Goal: Task Accomplishment & Management: Use online tool/utility

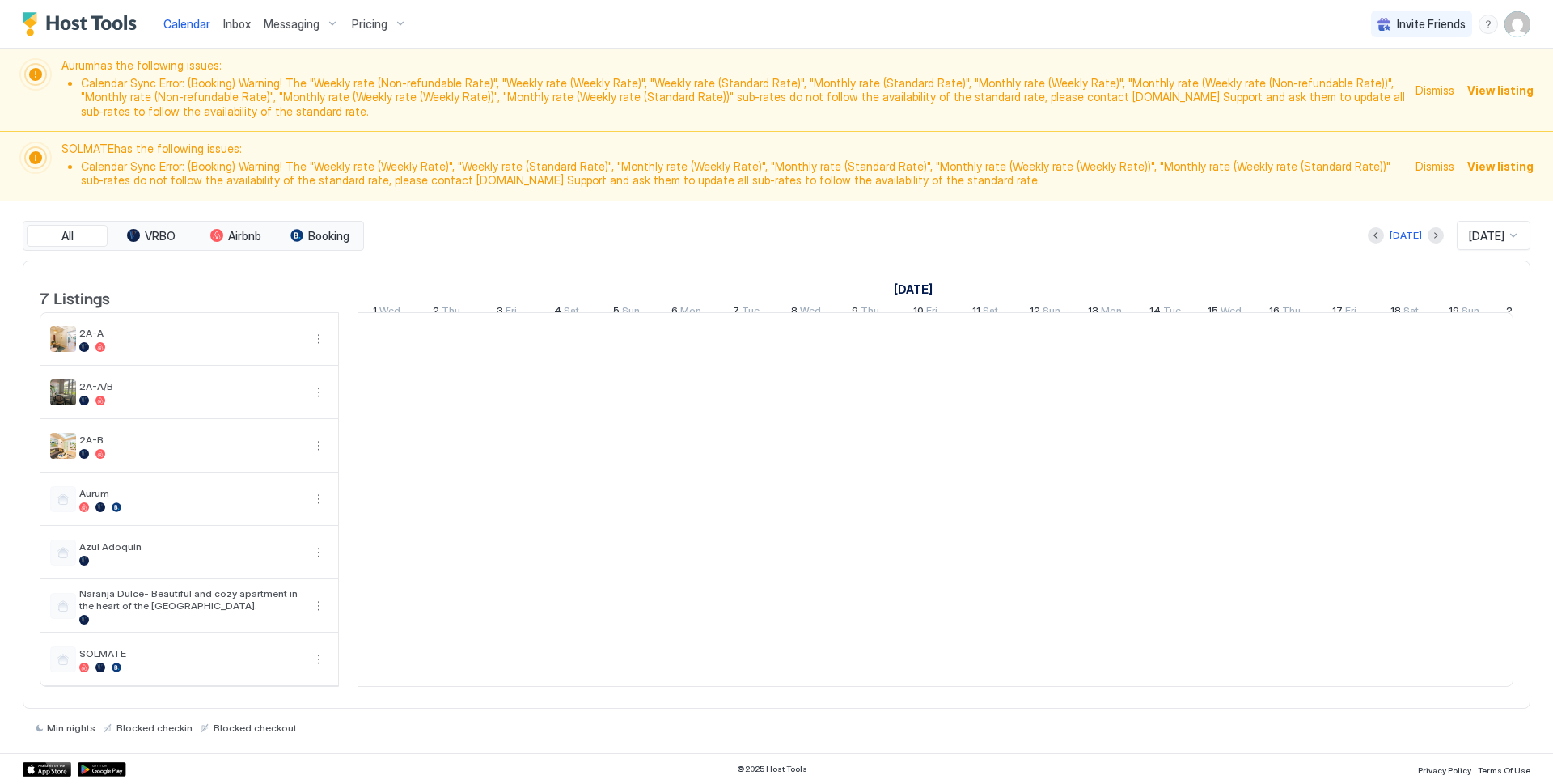
scroll to position [0, 899]
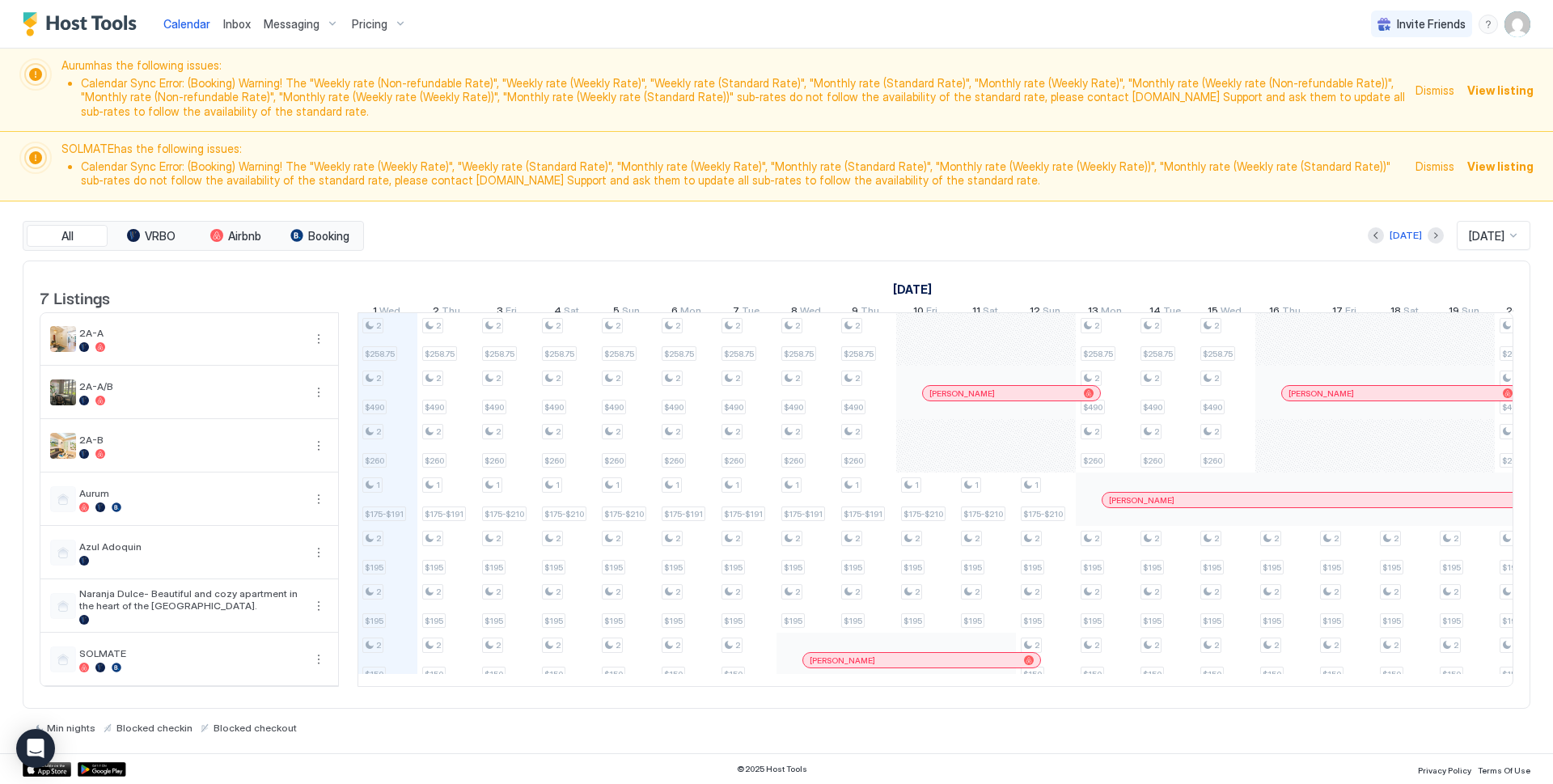
click at [1514, 236] on div at bounding box center [1514, 236] width 13 height 13
click at [1521, 29] on img "User profile" at bounding box center [1518, 24] width 26 height 26
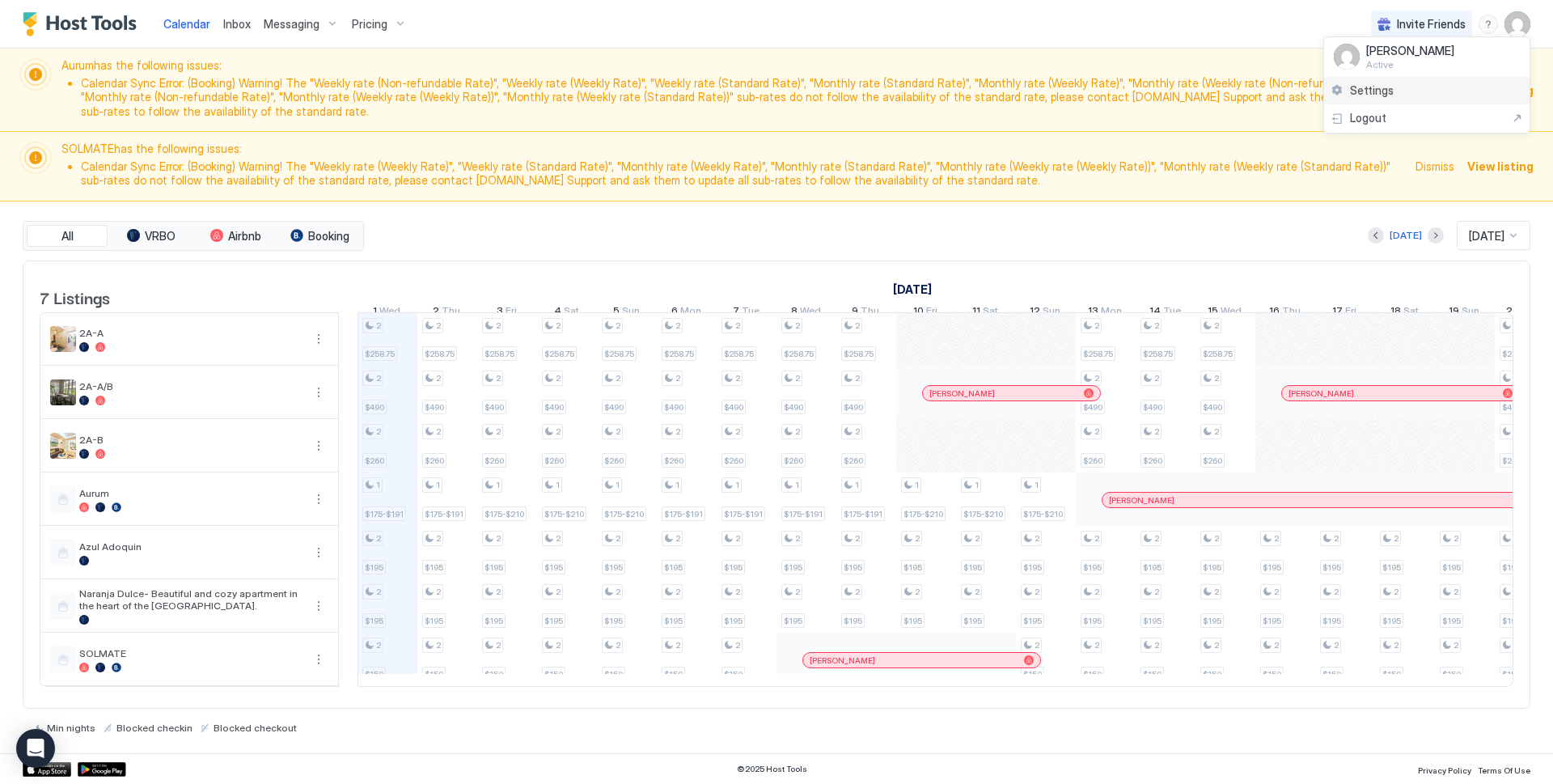
click at [1371, 94] on span "Settings" at bounding box center [1372, 90] width 43 height 14
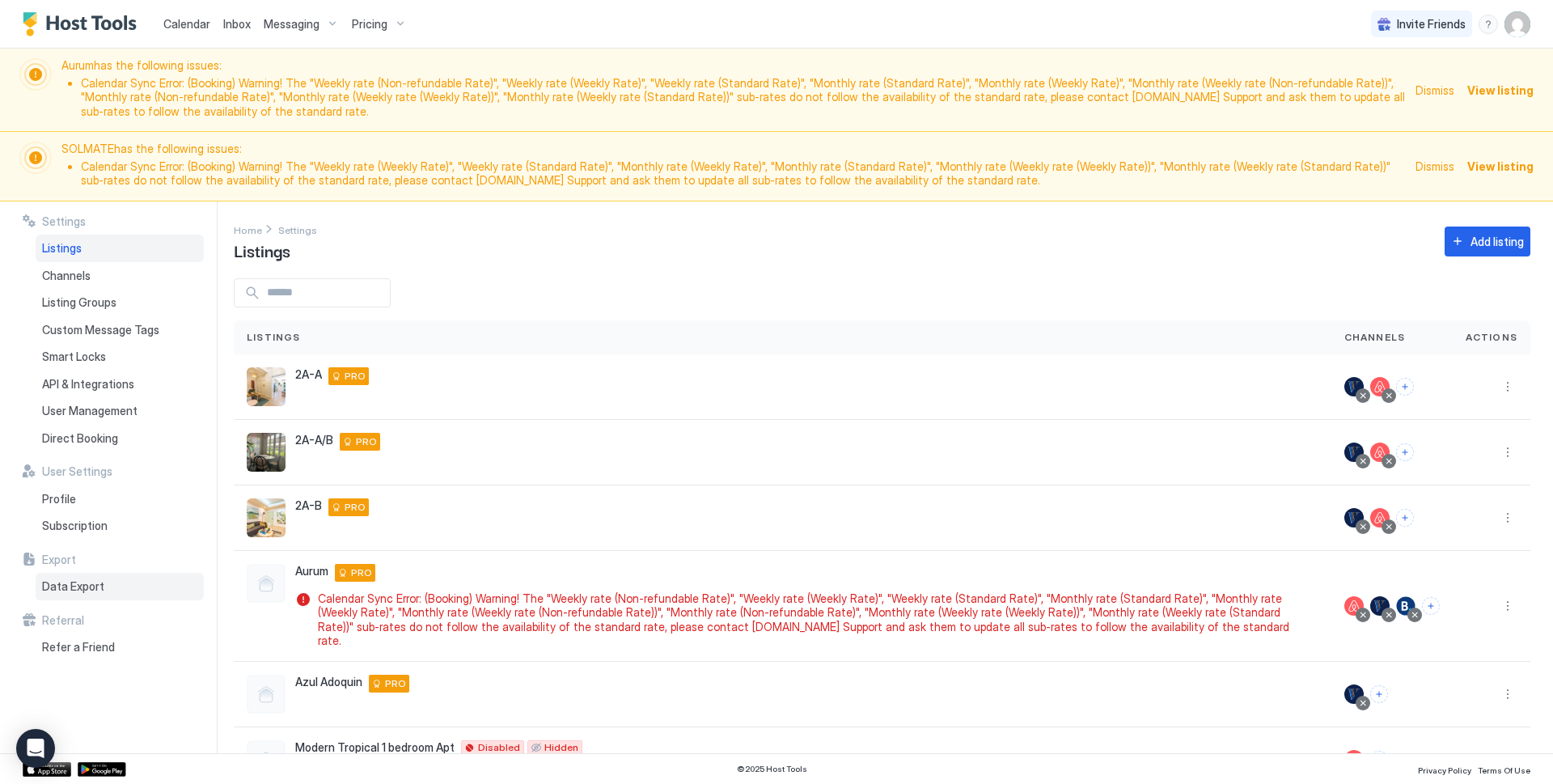
click at [109, 586] on div "Data Export" at bounding box center [119, 586] width 168 height 27
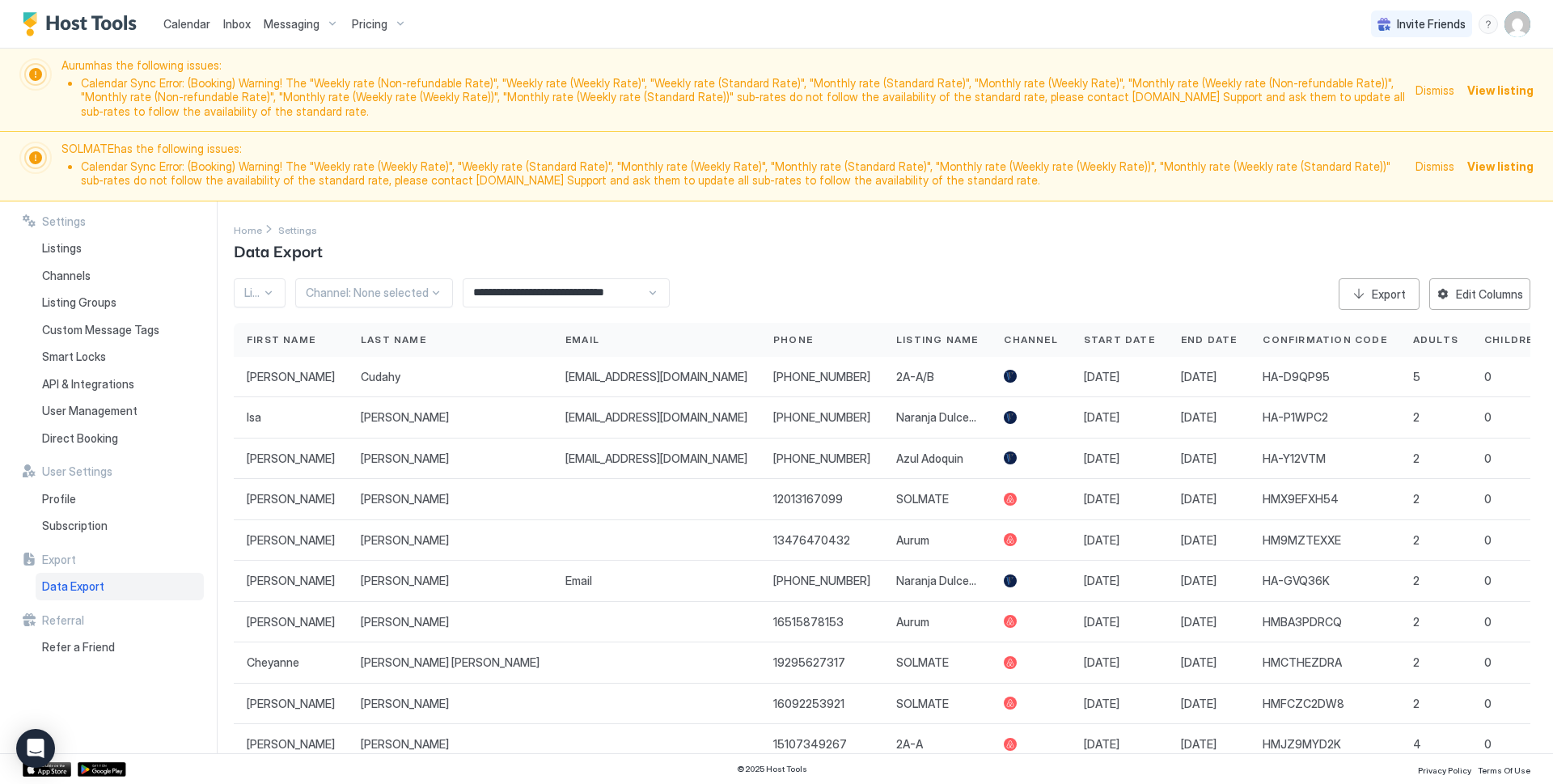
click at [530, 293] on input "**********" at bounding box center [555, 292] width 182 height 27
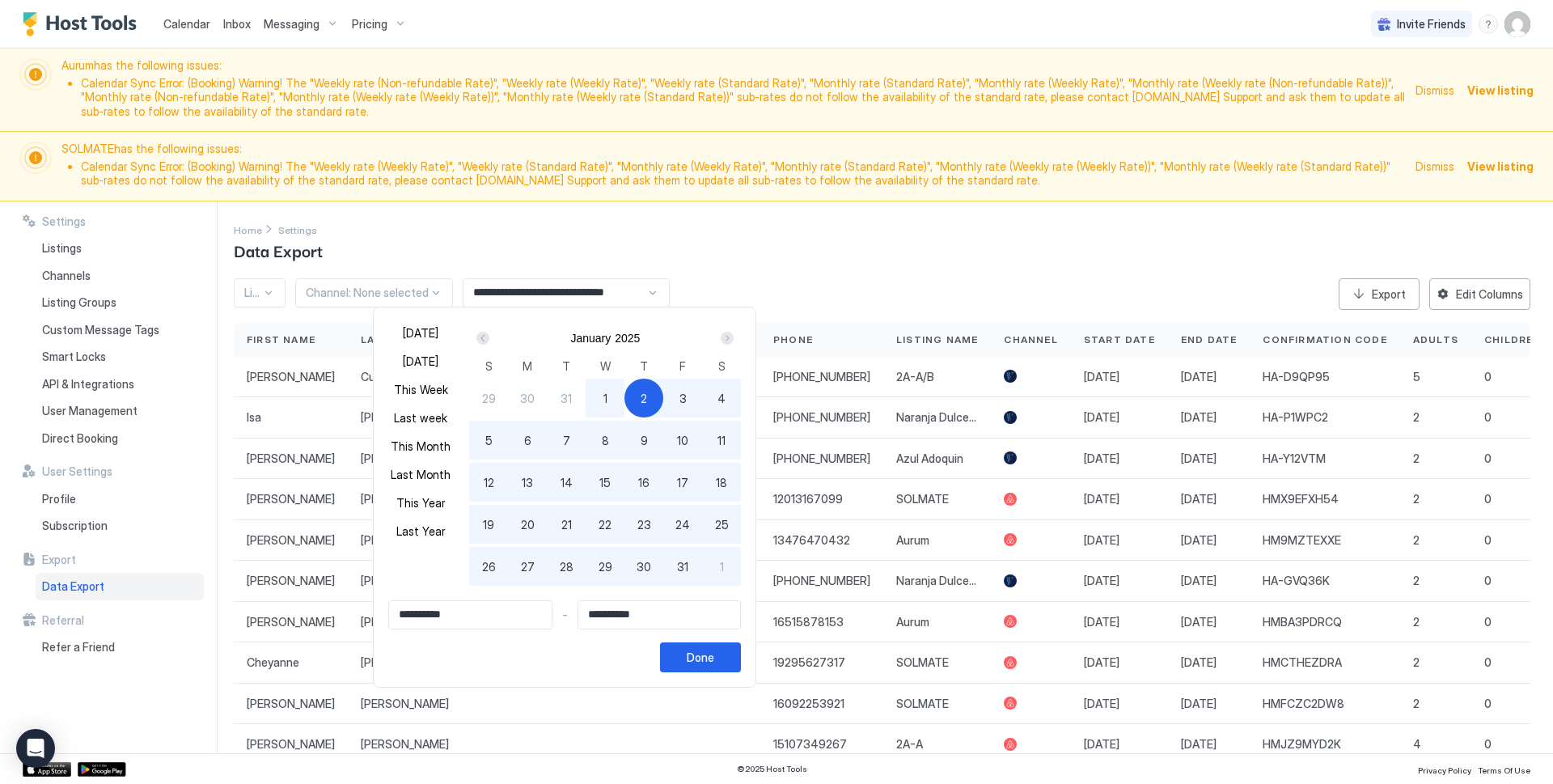
click at [727, 340] on div "Next" at bounding box center [728, 338] width 13 height 13
click at [727, 339] on div "Next" at bounding box center [728, 338] width 13 height 13
click at [726, 339] on div "Next" at bounding box center [728, 338] width 13 height 13
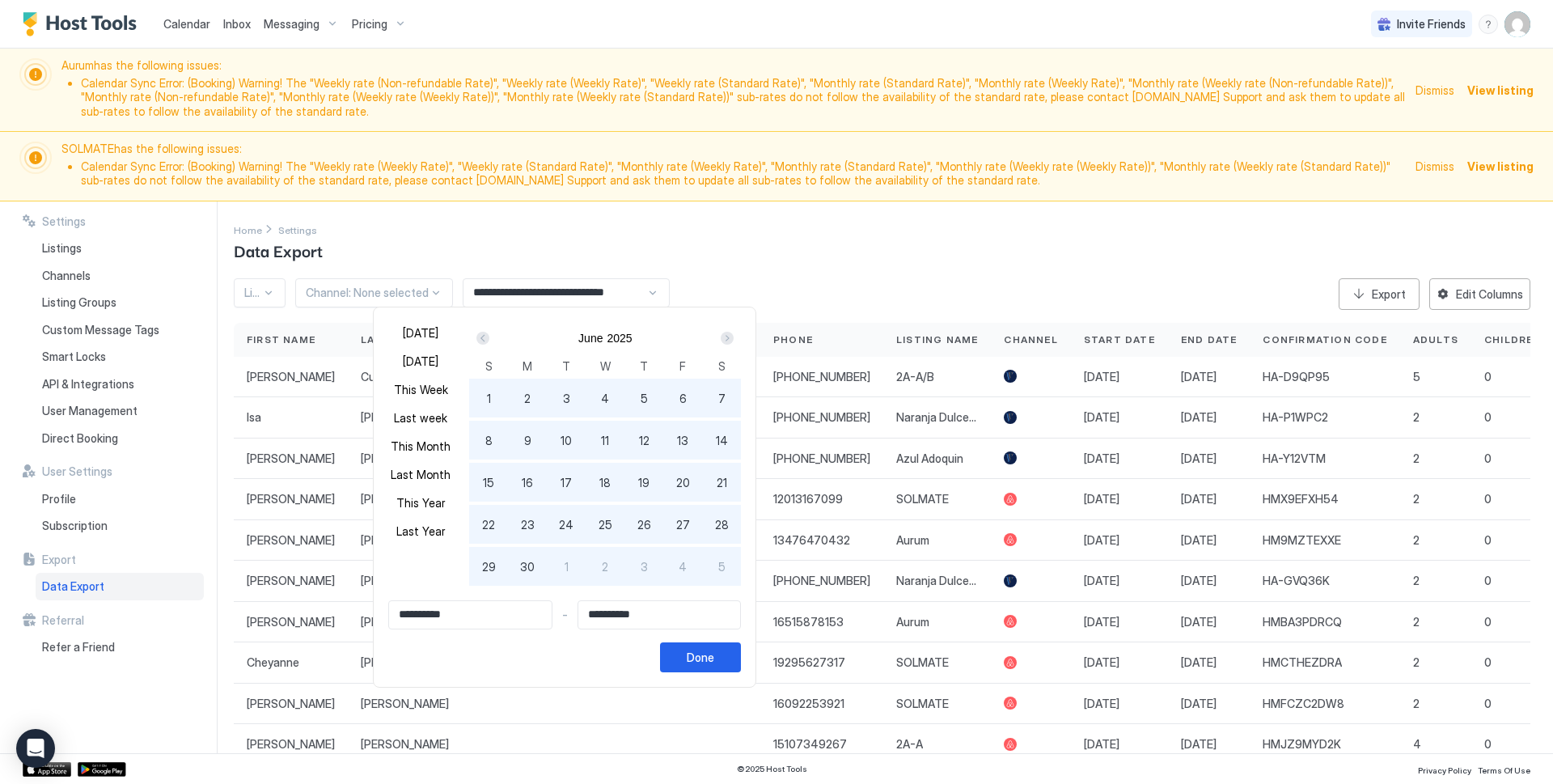
click at [726, 339] on div "Next" at bounding box center [728, 338] width 13 height 13
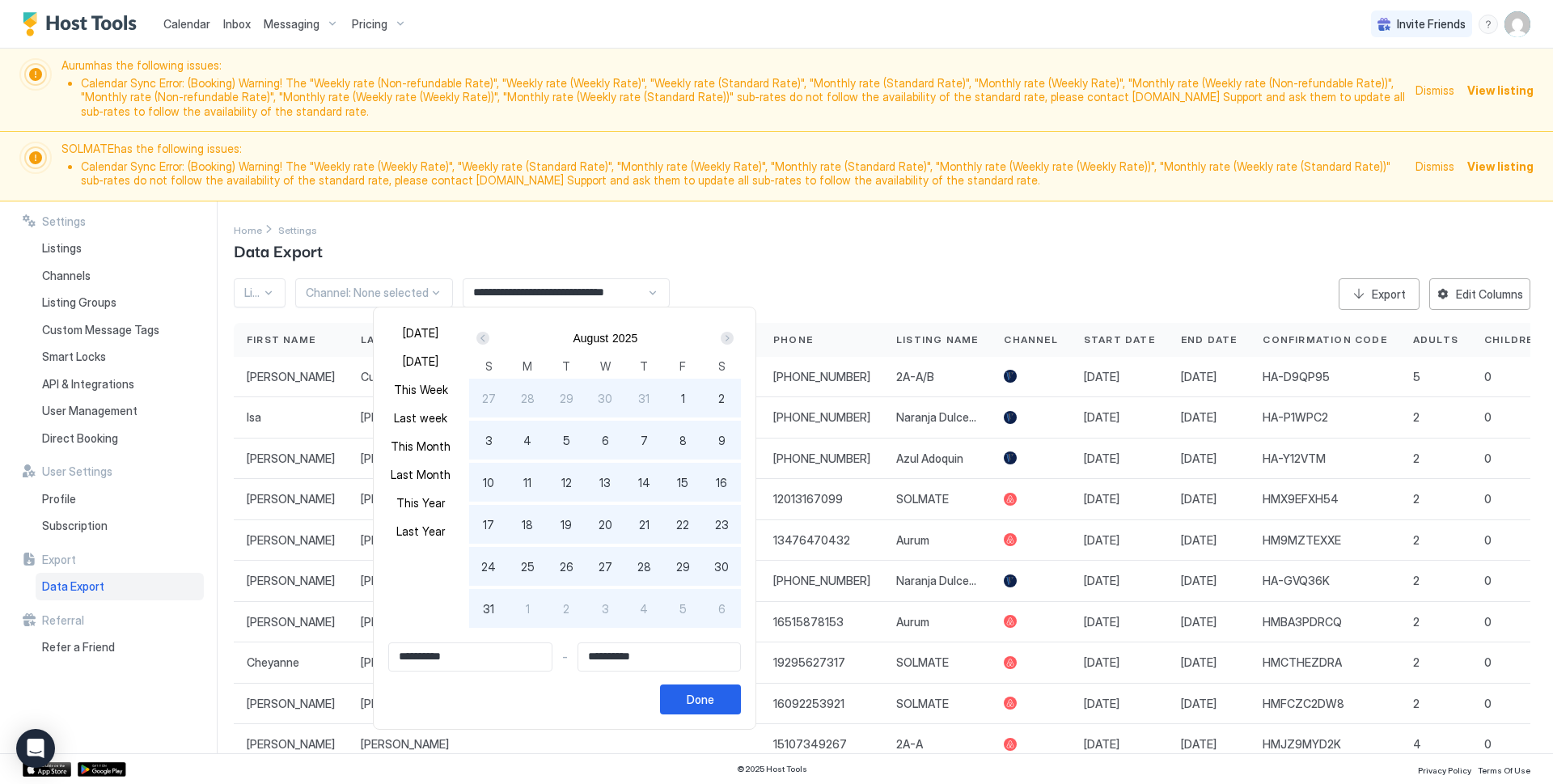
click at [726, 339] on div "Next" at bounding box center [728, 338] width 13 height 13
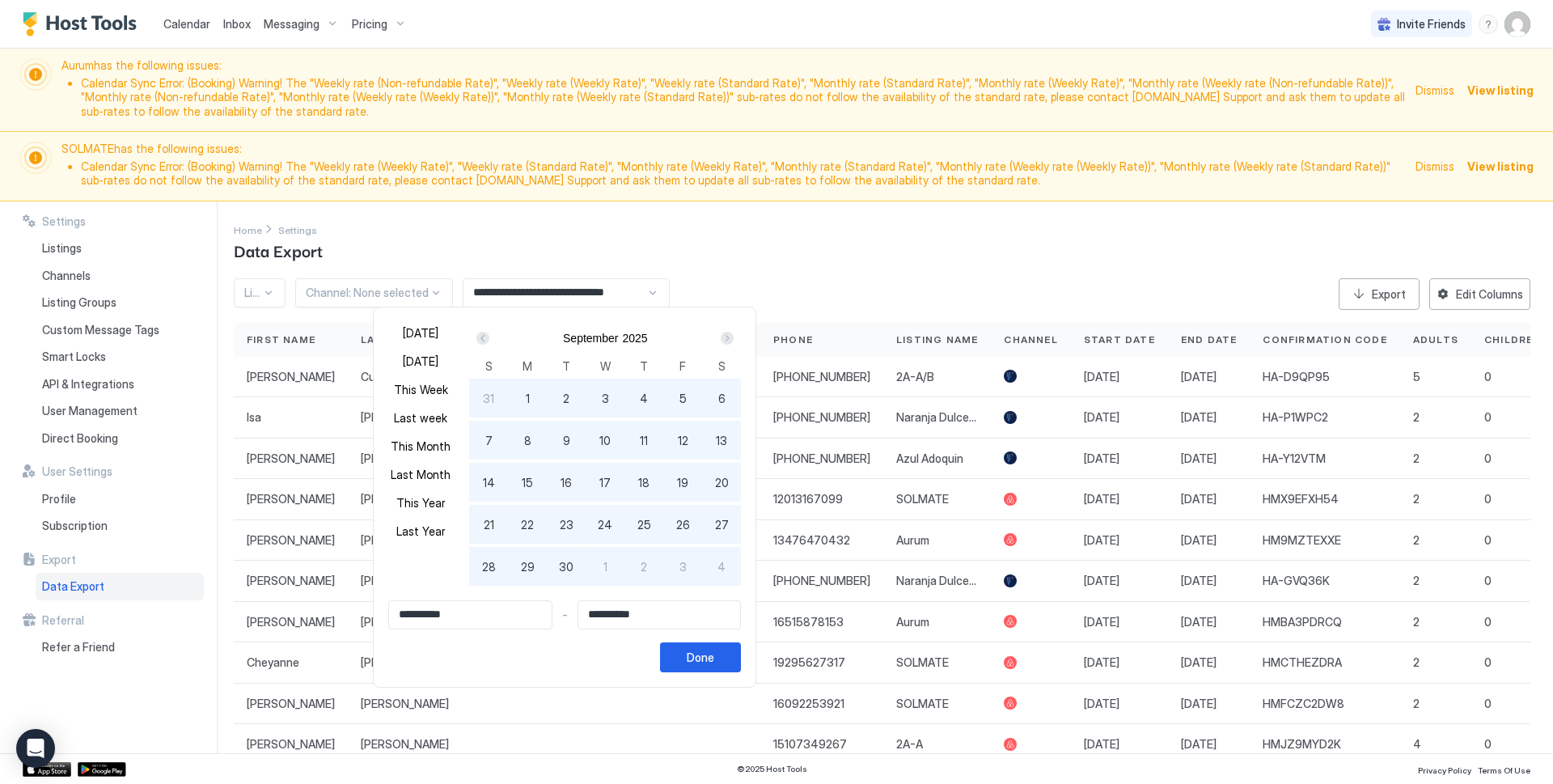
click at [726, 339] on div "Next" at bounding box center [728, 338] width 13 height 13
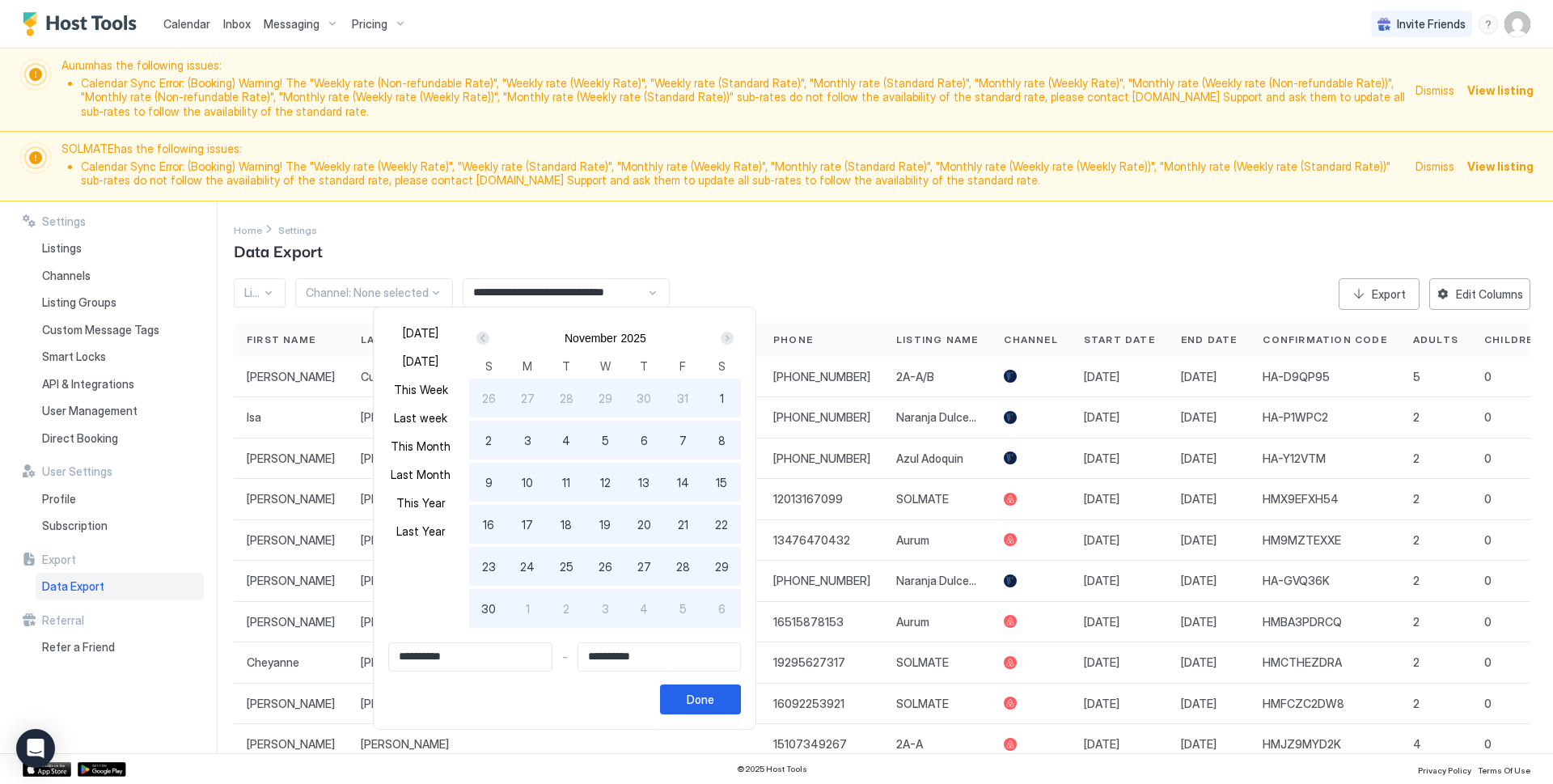
click at [726, 338] on div "Next" at bounding box center [728, 338] width 13 height 13
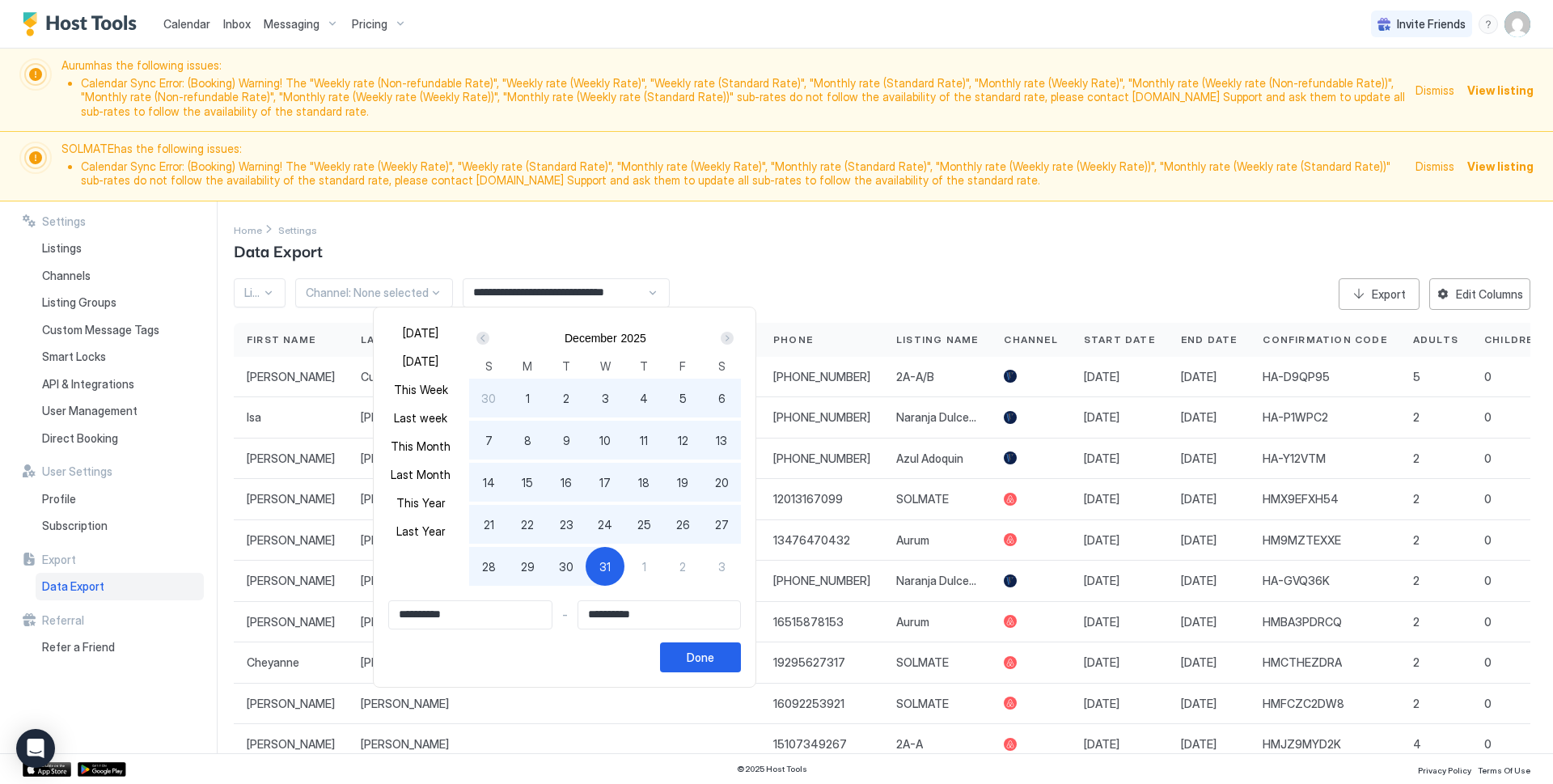
click at [727, 338] on div "Next" at bounding box center [728, 338] width 13 height 13
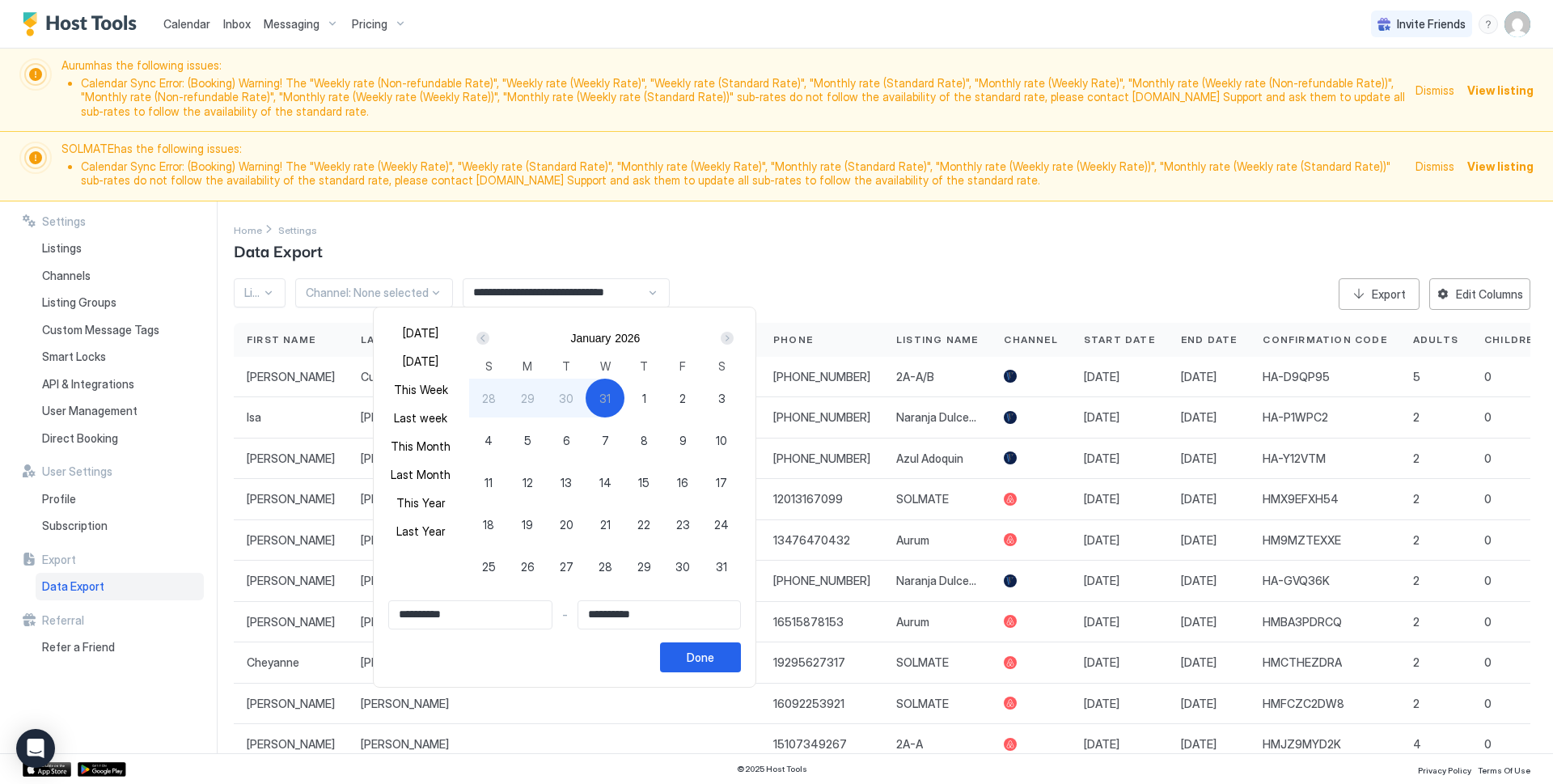
click at [642, 395] on span "1" at bounding box center [644, 399] width 4 height 17
type input "**********"
click at [725, 334] on div "Next" at bounding box center [728, 338] width 13 height 13
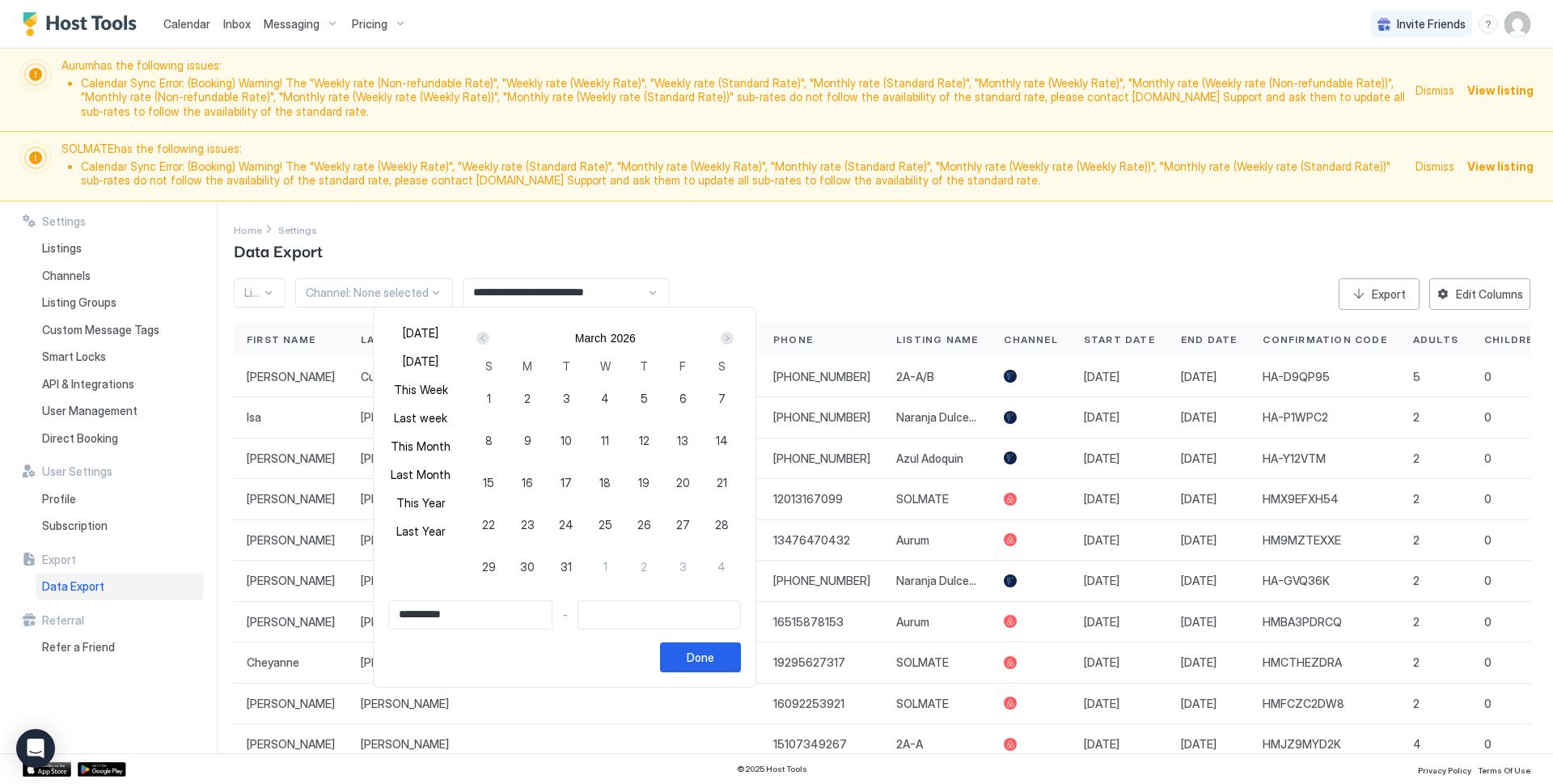
click at [725, 334] on div "Next" at bounding box center [728, 338] width 13 height 13
type input "**********"
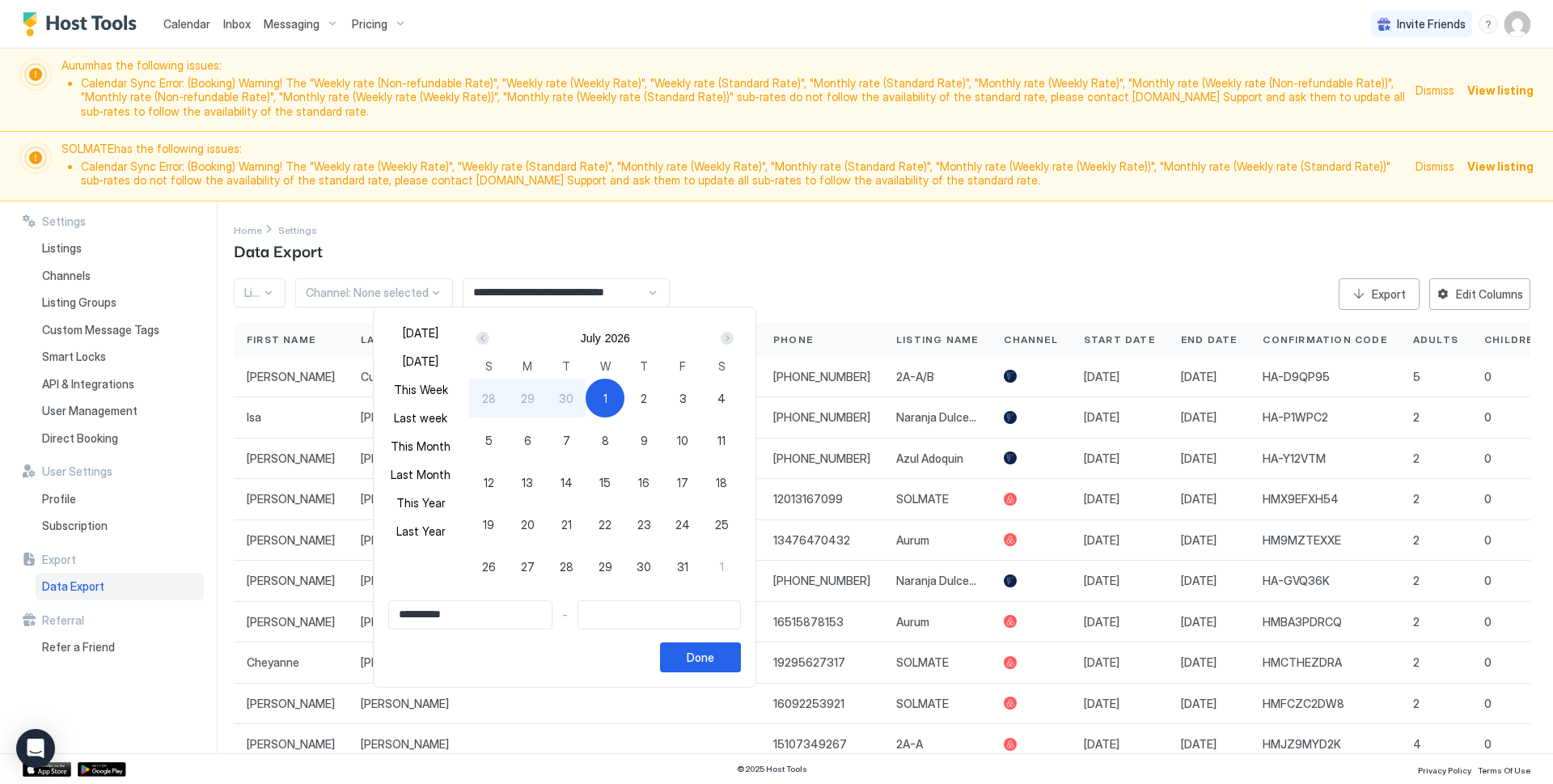
click at [559, 399] on span "30" at bounding box center [566, 399] width 14 height 17
type input "**********"
click at [697, 658] on div "Done" at bounding box center [700, 657] width 27 height 17
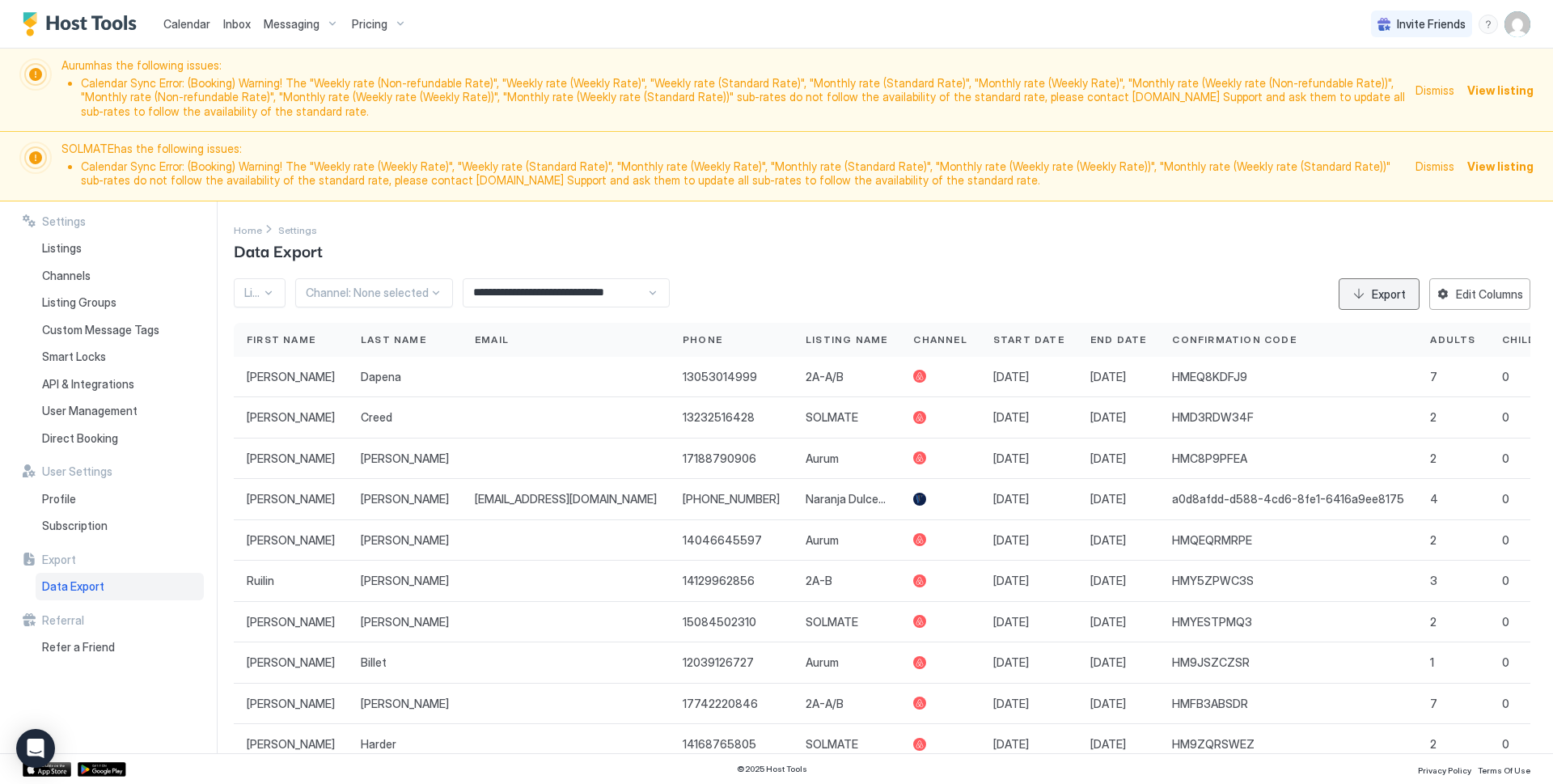
click at [1372, 297] on div "Export" at bounding box center [1388, 294] width 34 height 17
